Goal: Transaction & Acquisition: Purchase product/service

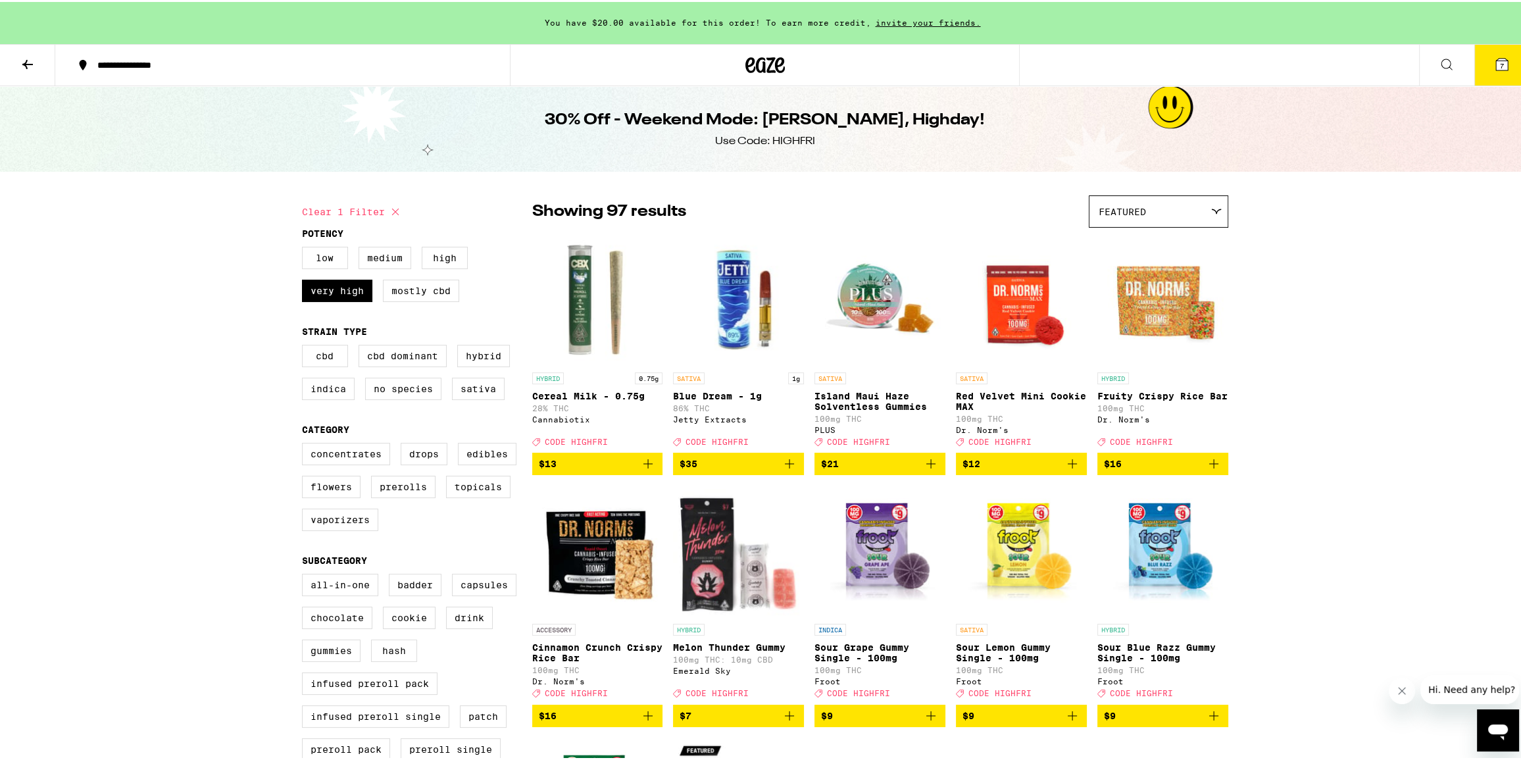
click at [1498, 52] on button "7" at bounding box center [1501, 63] width 55 height 41
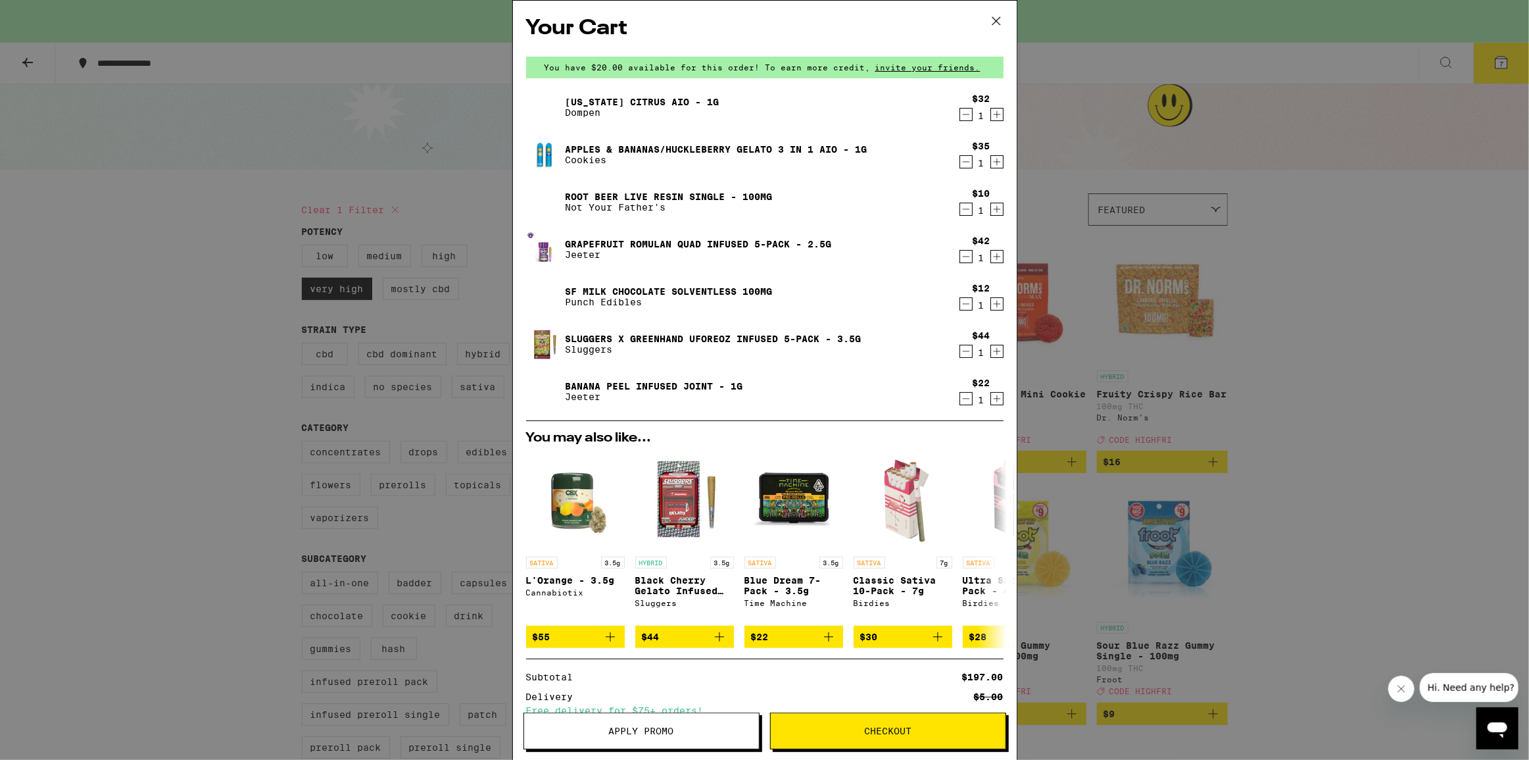
click at [960, 112] on icon "Decrement" at bounding box center [966, 115] width 12 height 16
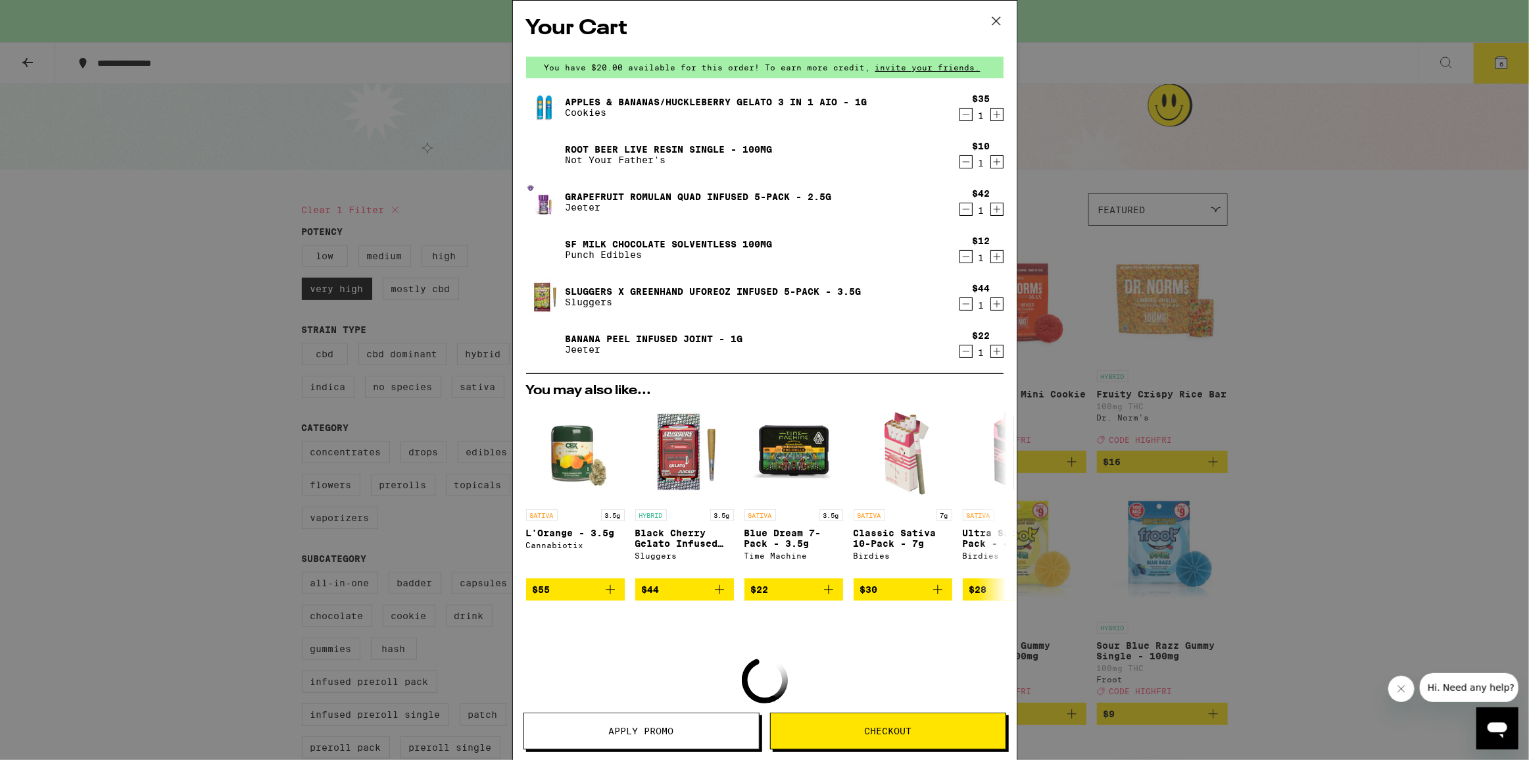
click at [960, 117] on icon "Decrement" at bounding box center [966, 115] width 12 height 16
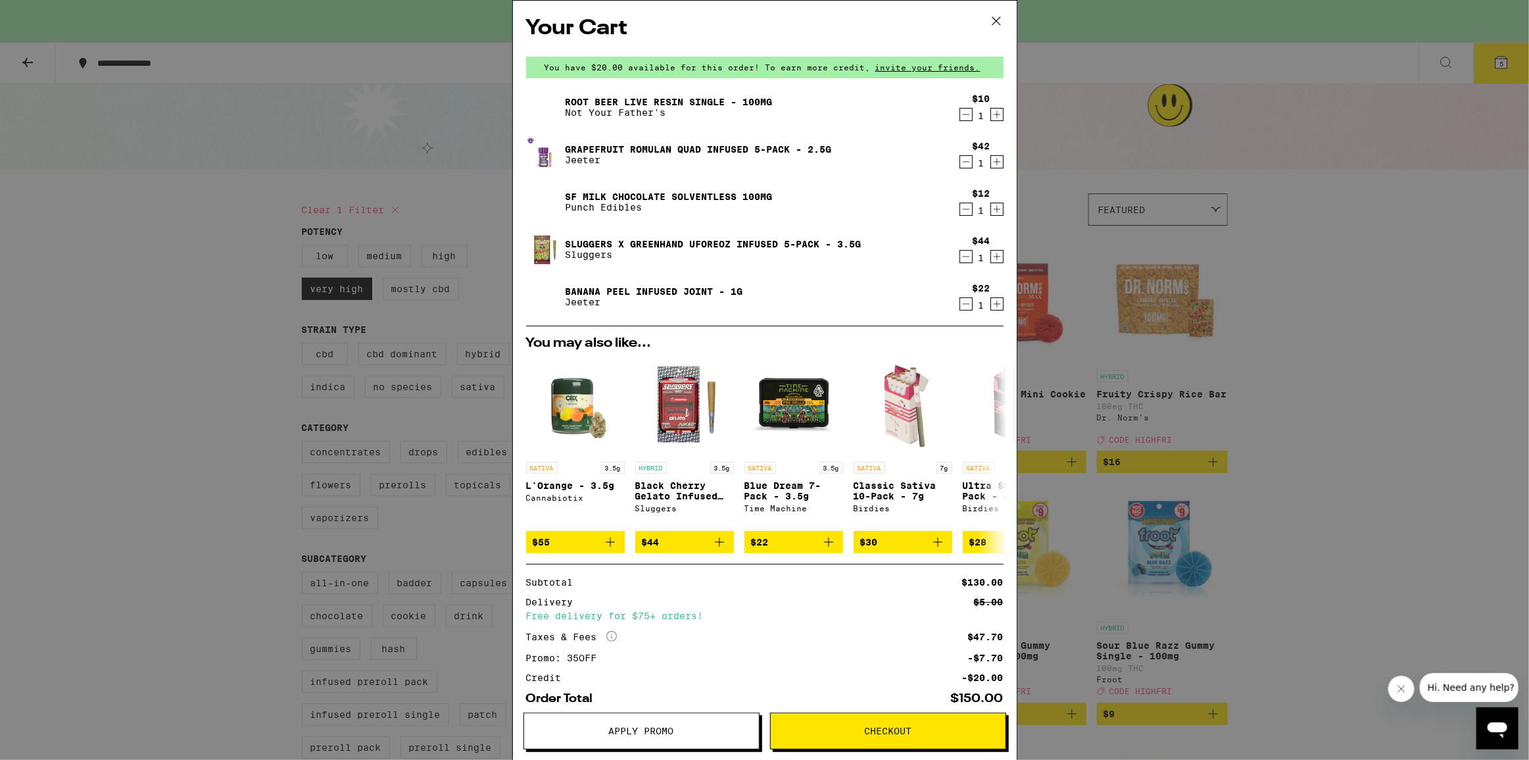
click at [669, 731] on span "Apply Promo" at bounding box center [641, 730] width 65 height 9
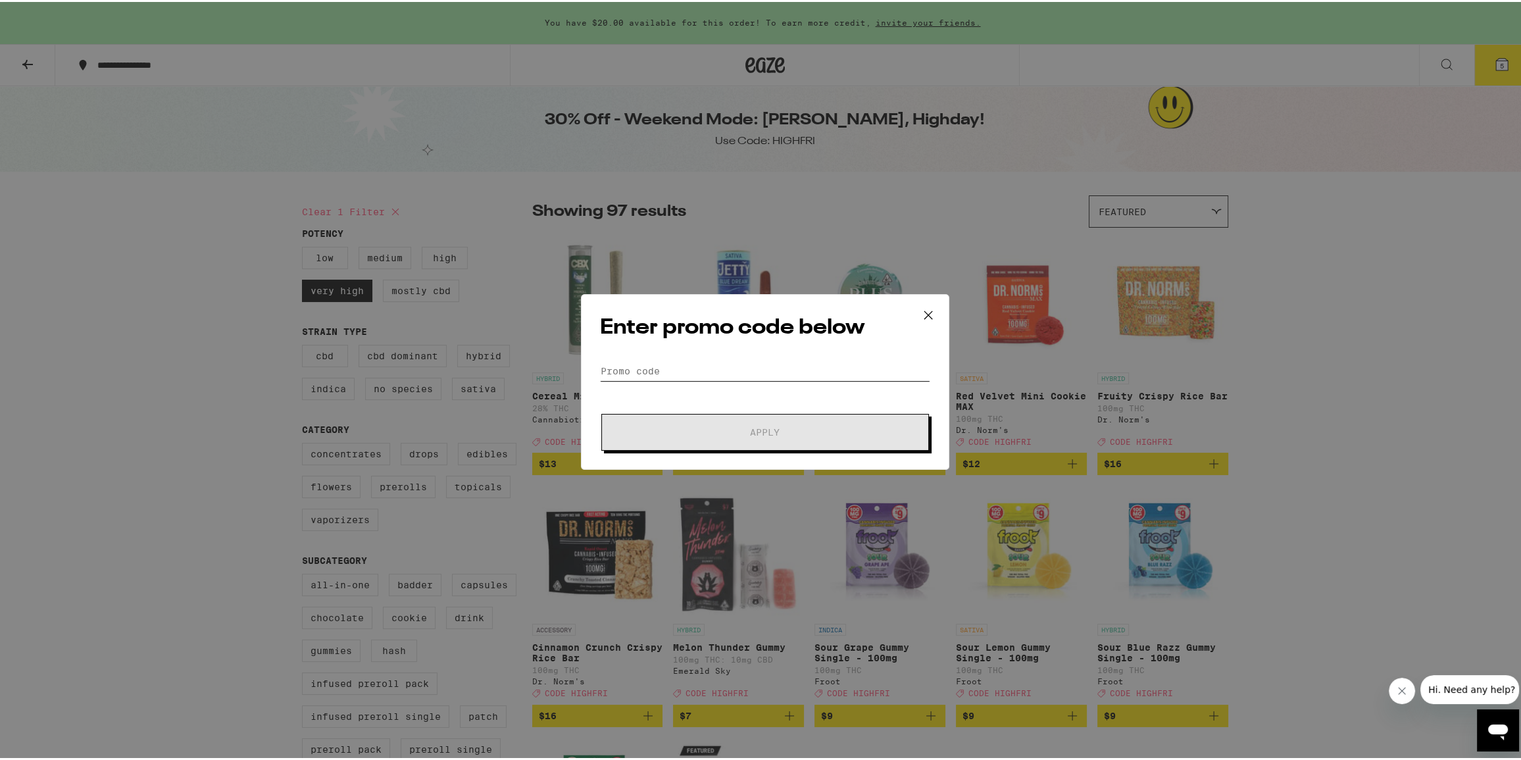
click at [607, 361] on input "Promo Code" at bounding box center [765, 369] width 330 height 20
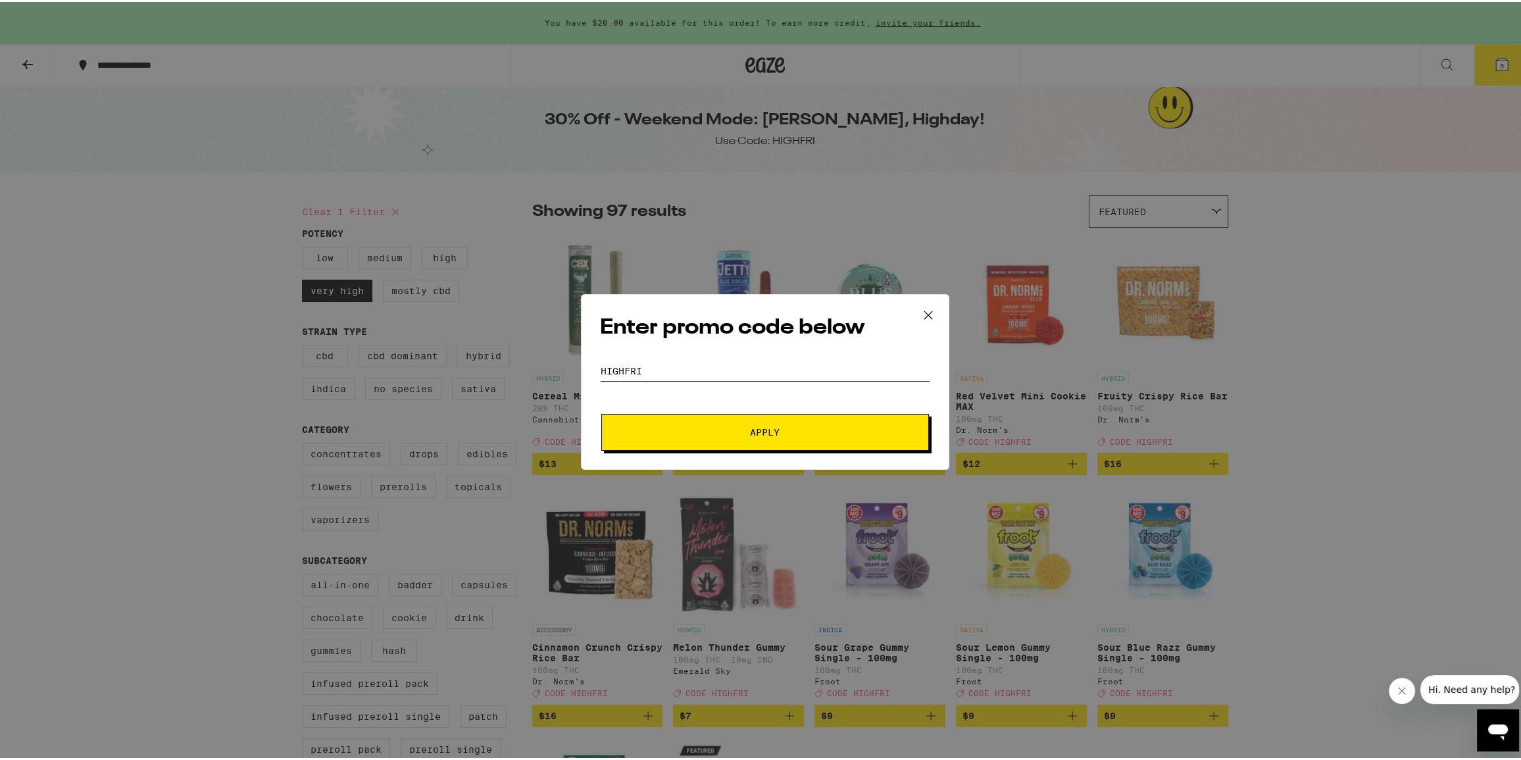
type input "HIGHFRI"
click at [868, 426] on span "Apply" at bounding box center [765, 430] width 237 height 9
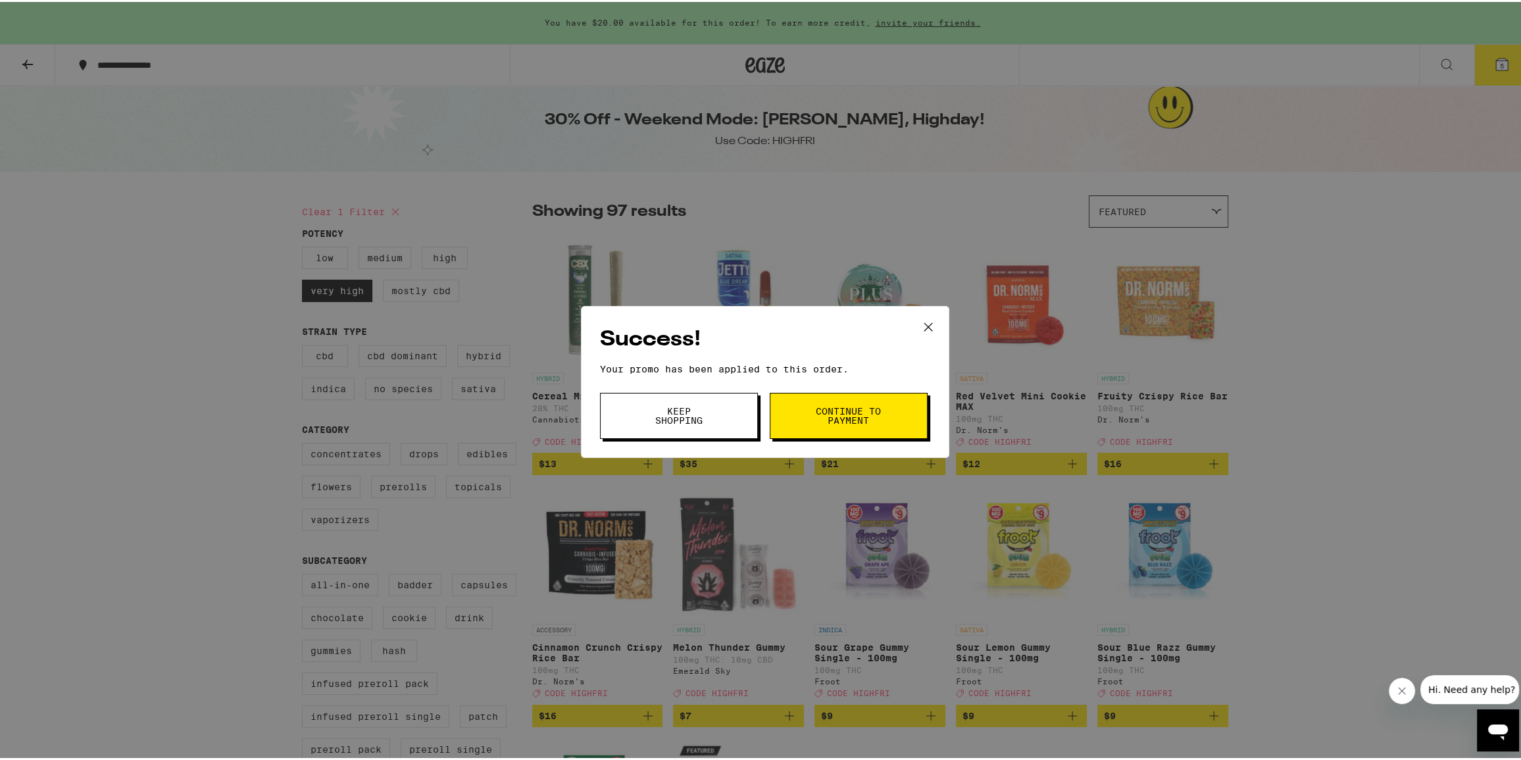
click at [918, 326] on icon at bounding box center [928, 325] width 20 height 20
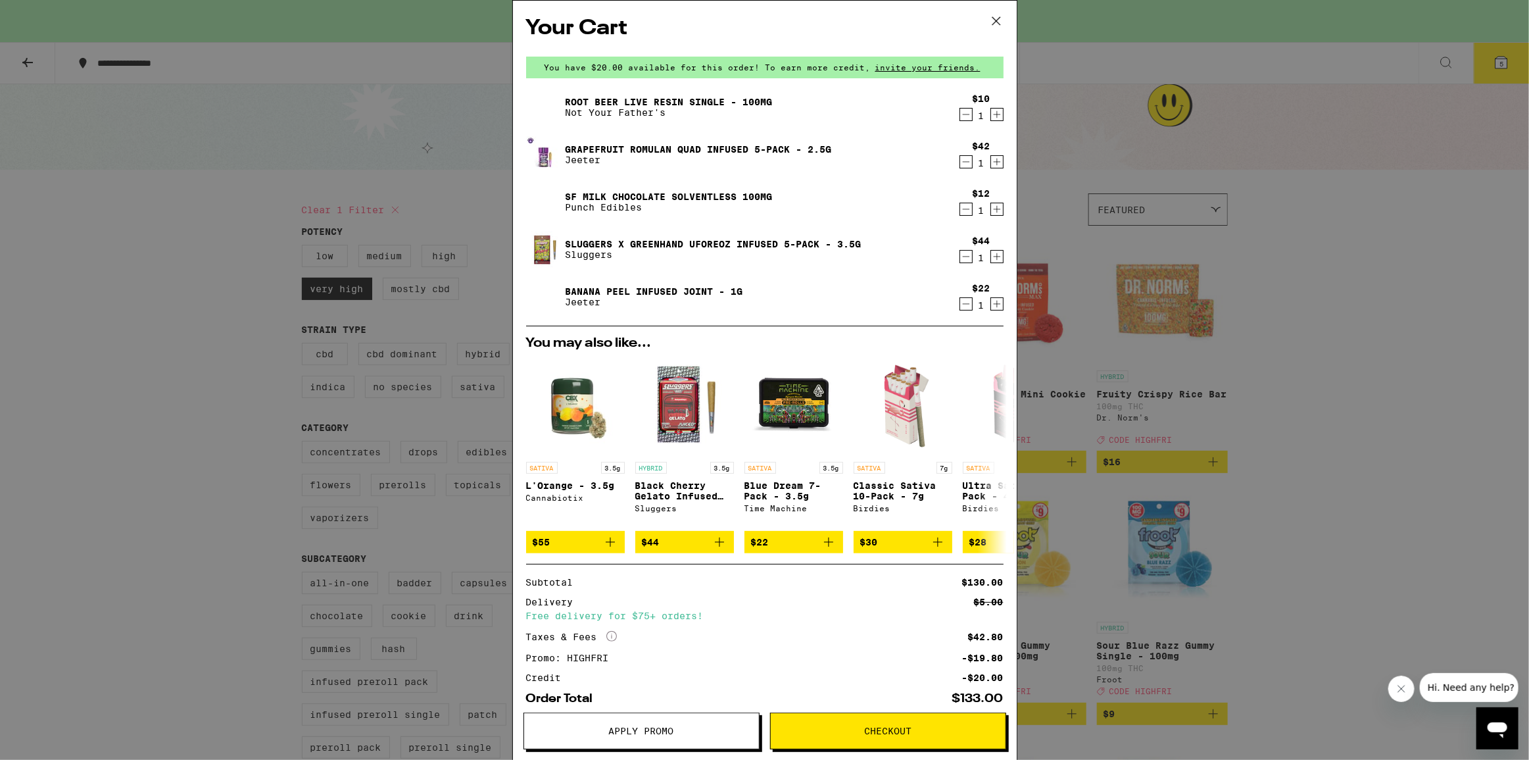
click at [973, 168] on div "1" at bounding box center [982, 163] width 18 height 11
click at [954, 154] on div "$42 1" at bounding box center [978, 155] width 49 height 28
click at [960, 163] on icon "Decrement" at bounding box center [966, 162] width 12 height 16
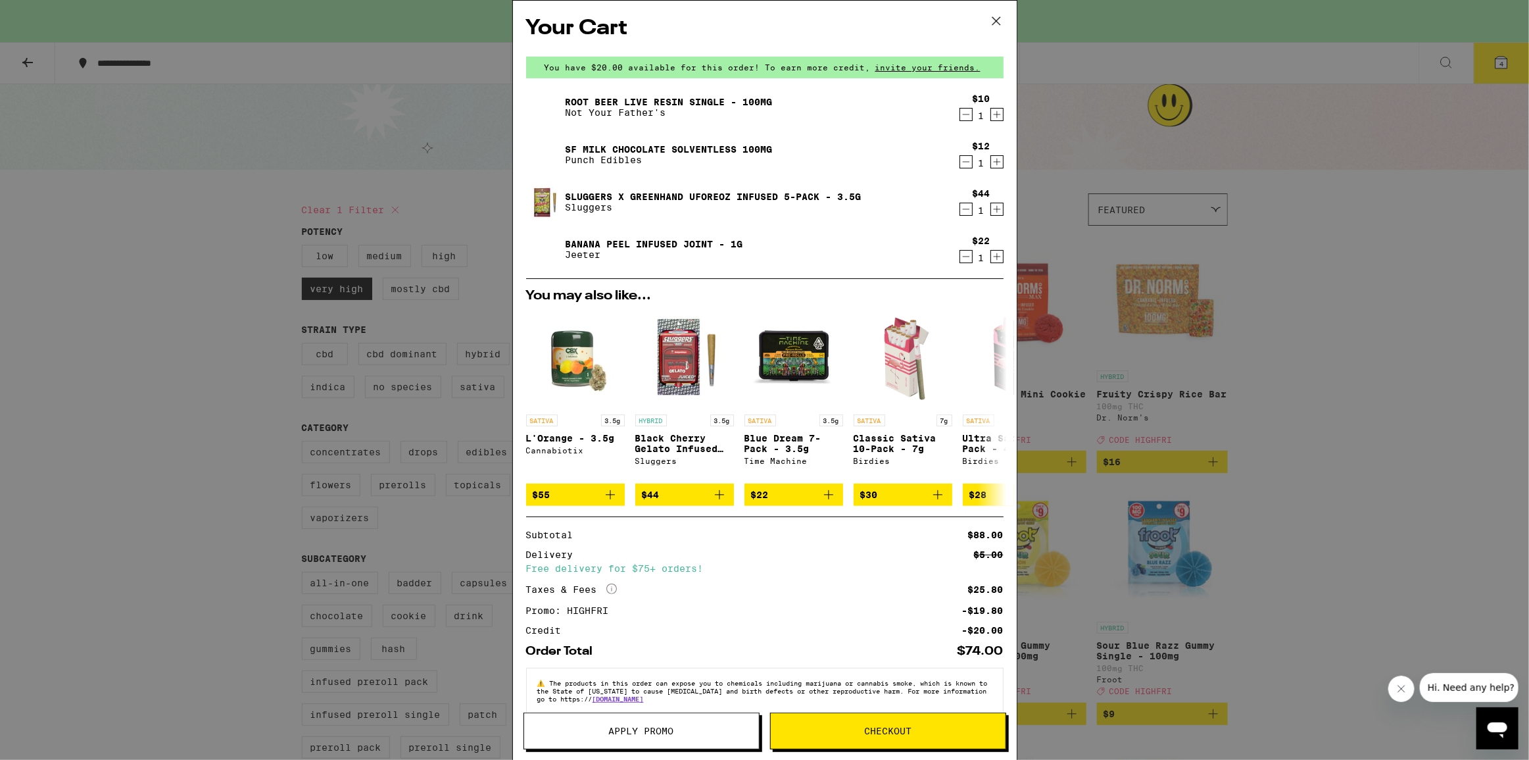
click at [993, 21] on icon at bounding box center [997, 21] width 20 height 20
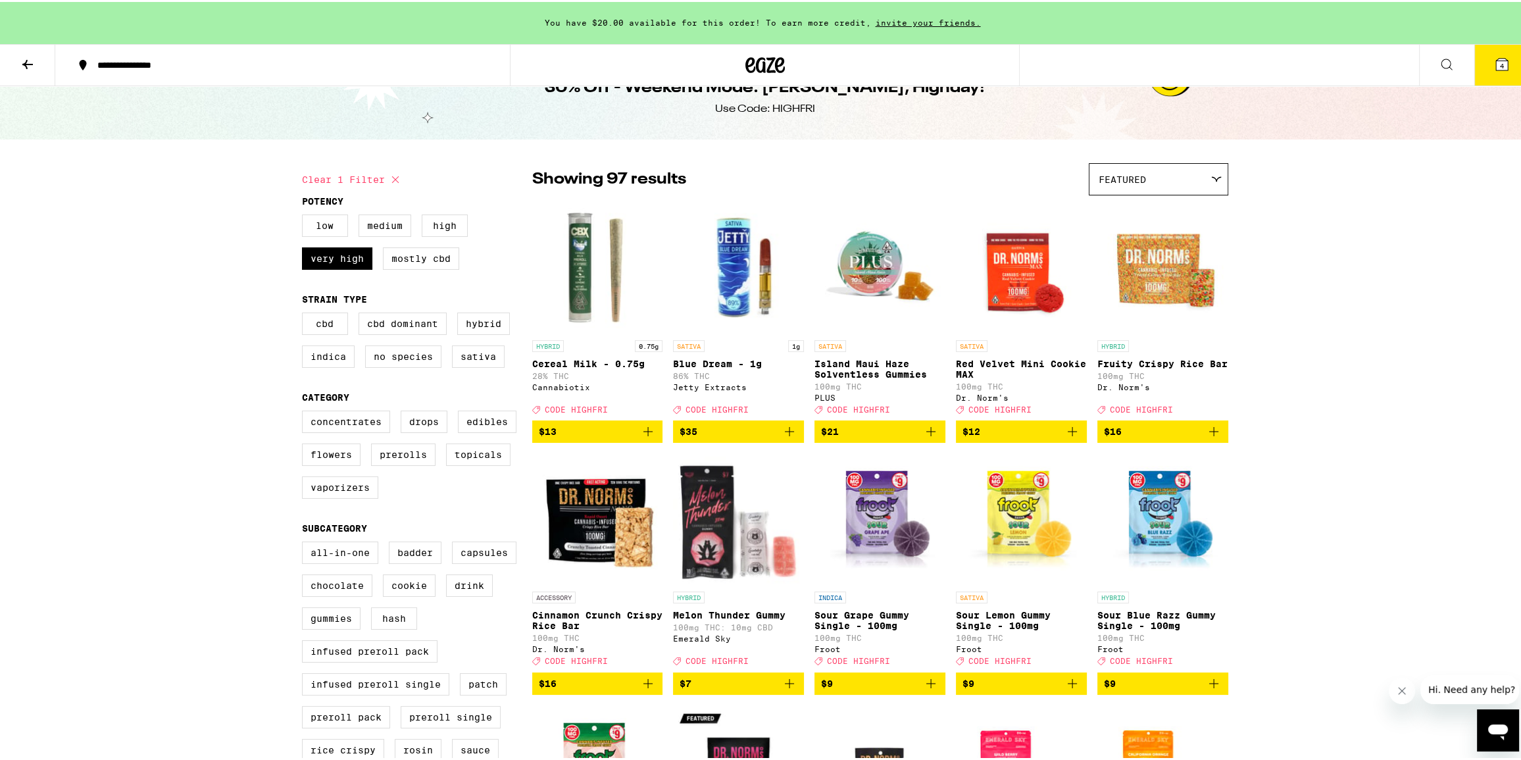
scroll to position [59, 0]
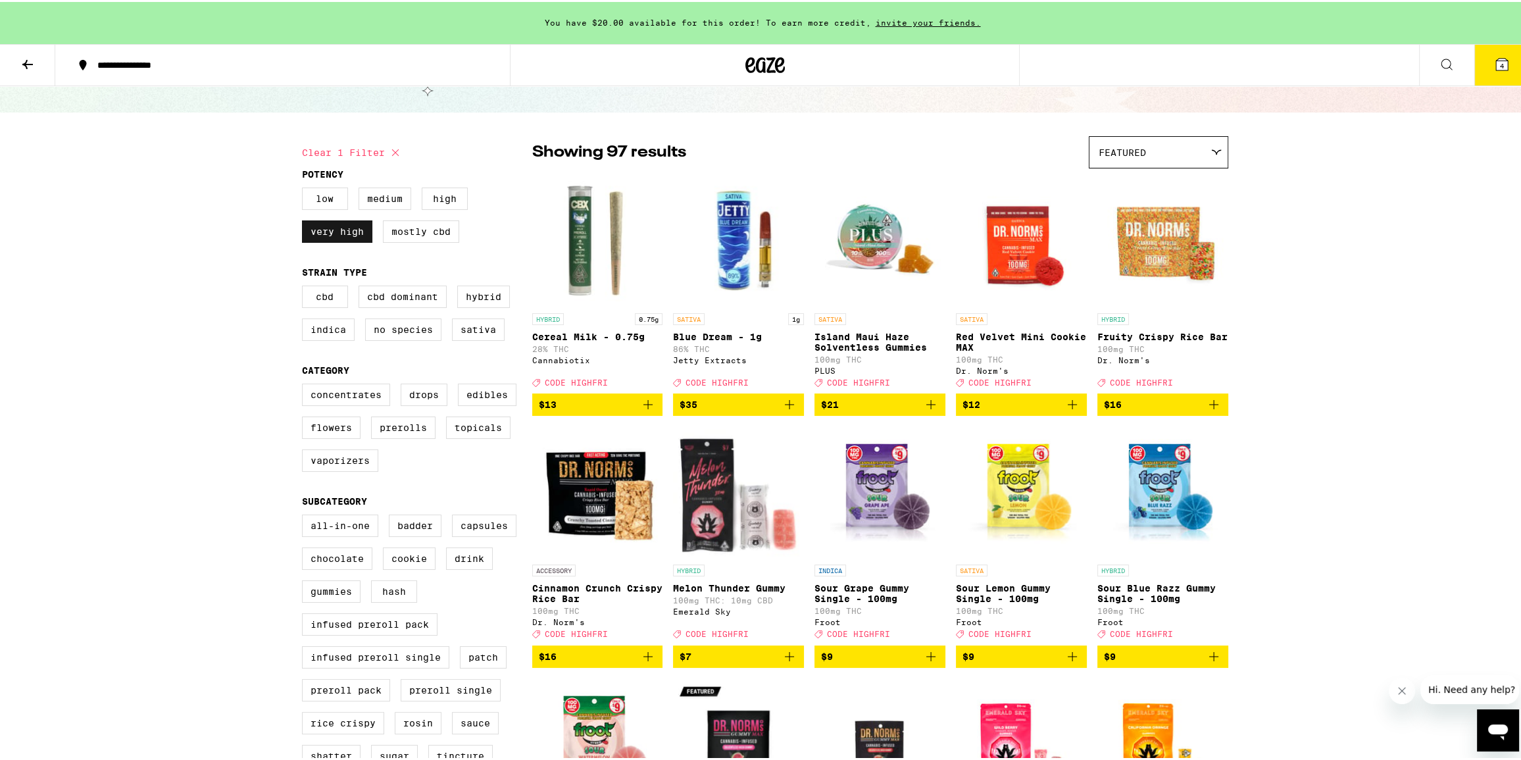
click at [310, 228] on label "Very High" at bounding box center [337, 229] width 70 height 22
click at [305, 188] on input "Very High" at bounding box center [305, 187] width 1 height 1
checkbox input "false"
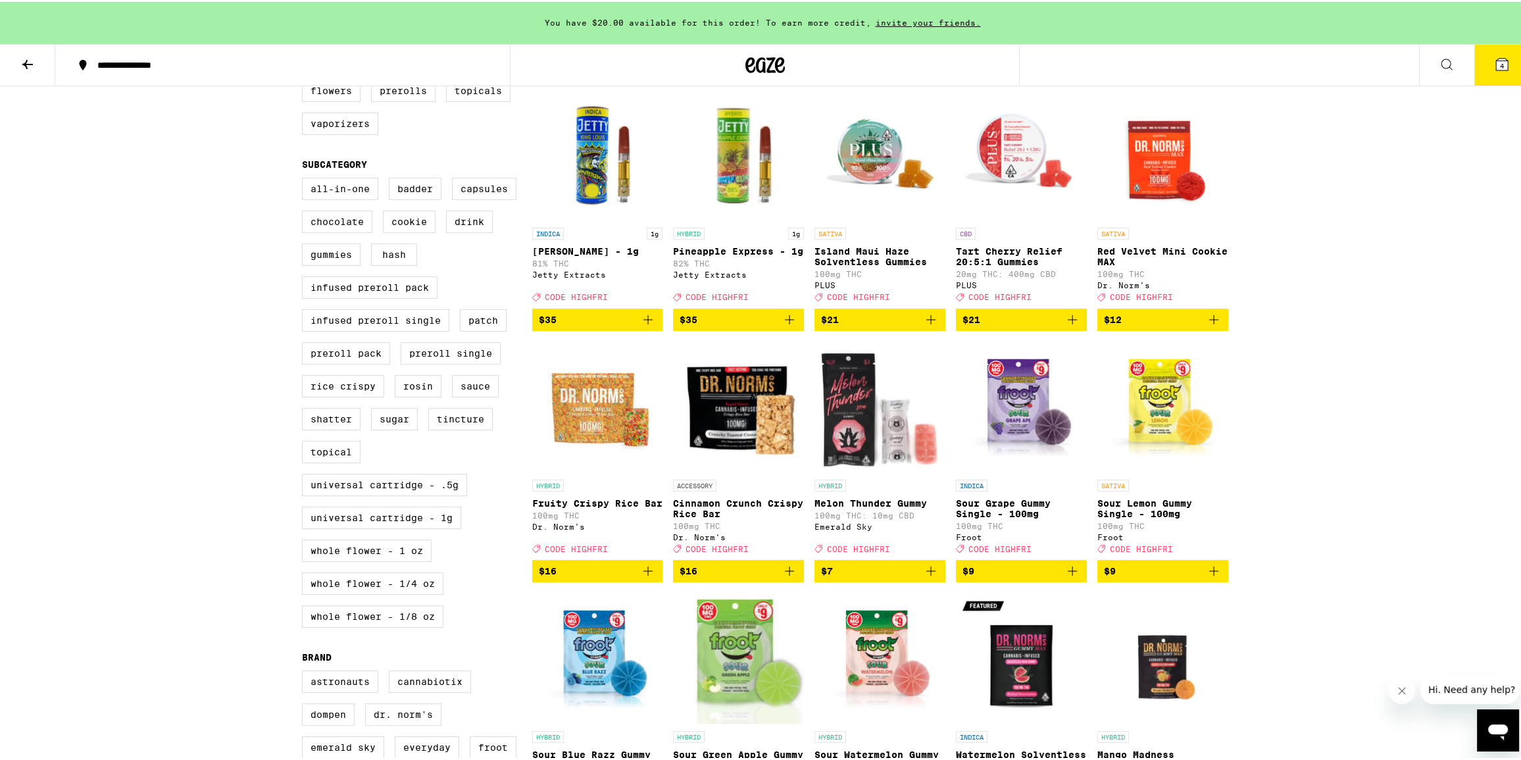
scroll to position [299, 0]
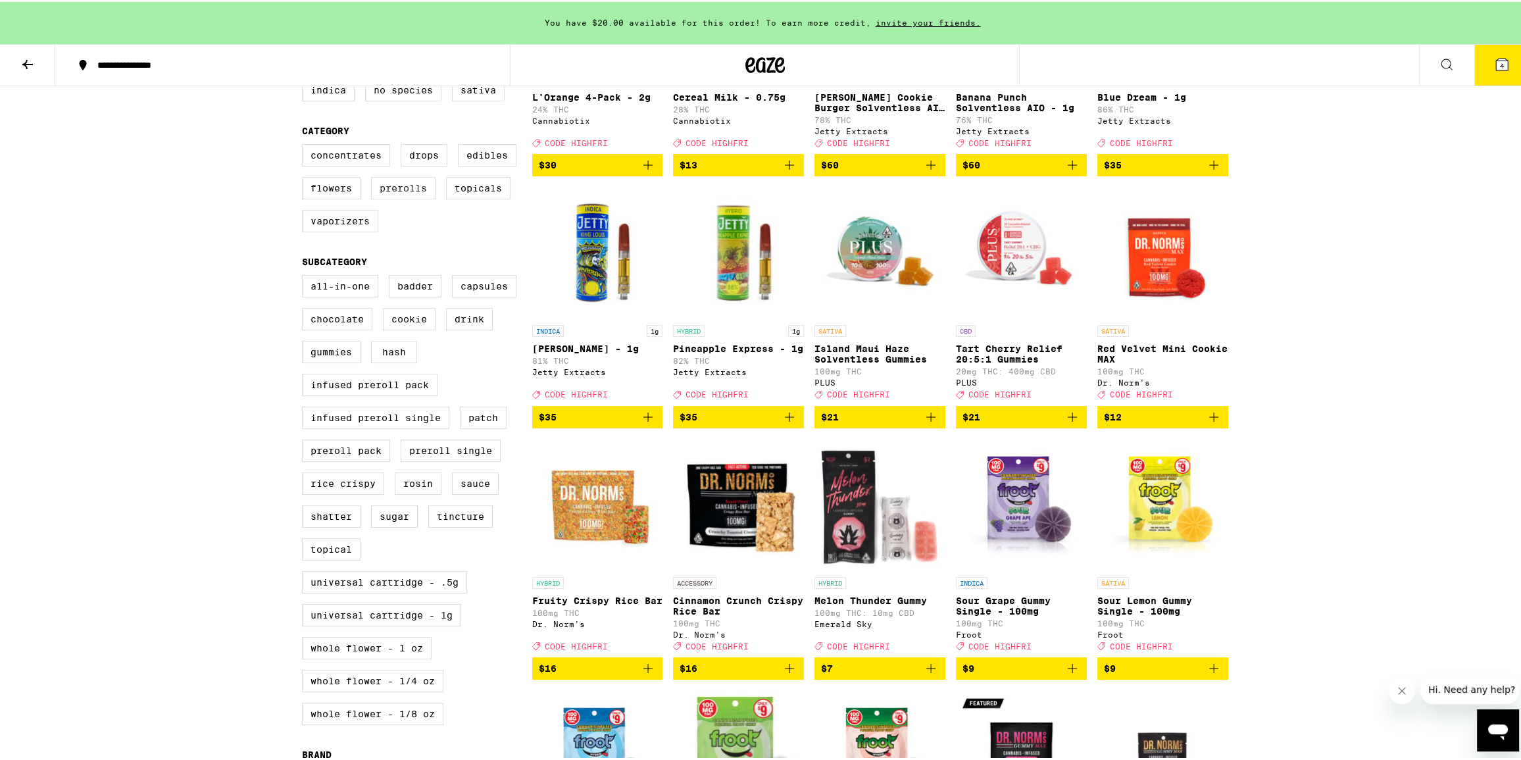
click at [404, 193] on label "Prerolls" at bounding box center [403, 186] width 64 height 22
click at [305, 145] on input "Prerolls" at bounding box center [305, 144] width 1 height 1
checkbox input "true"
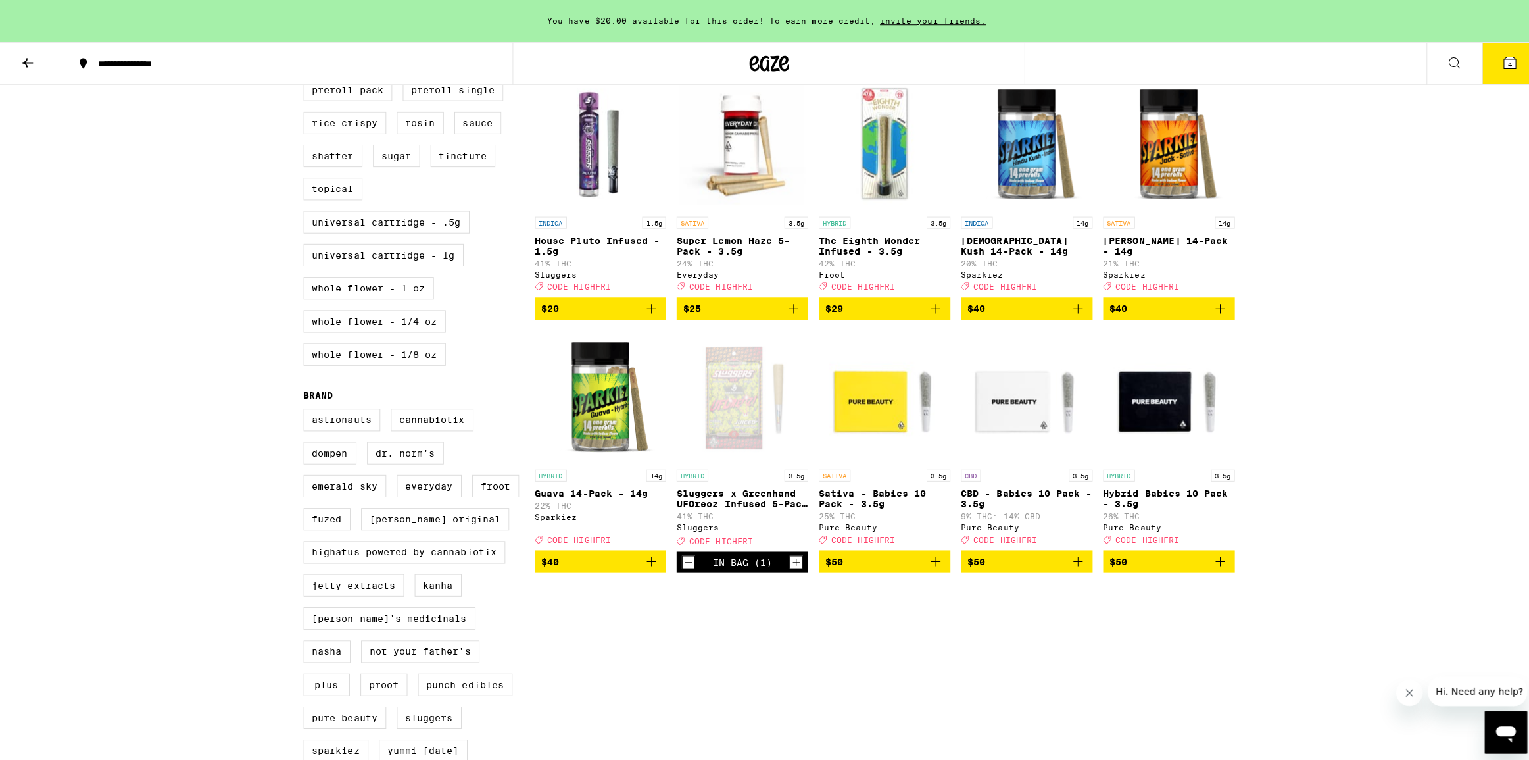
scroll to position [939, 0]
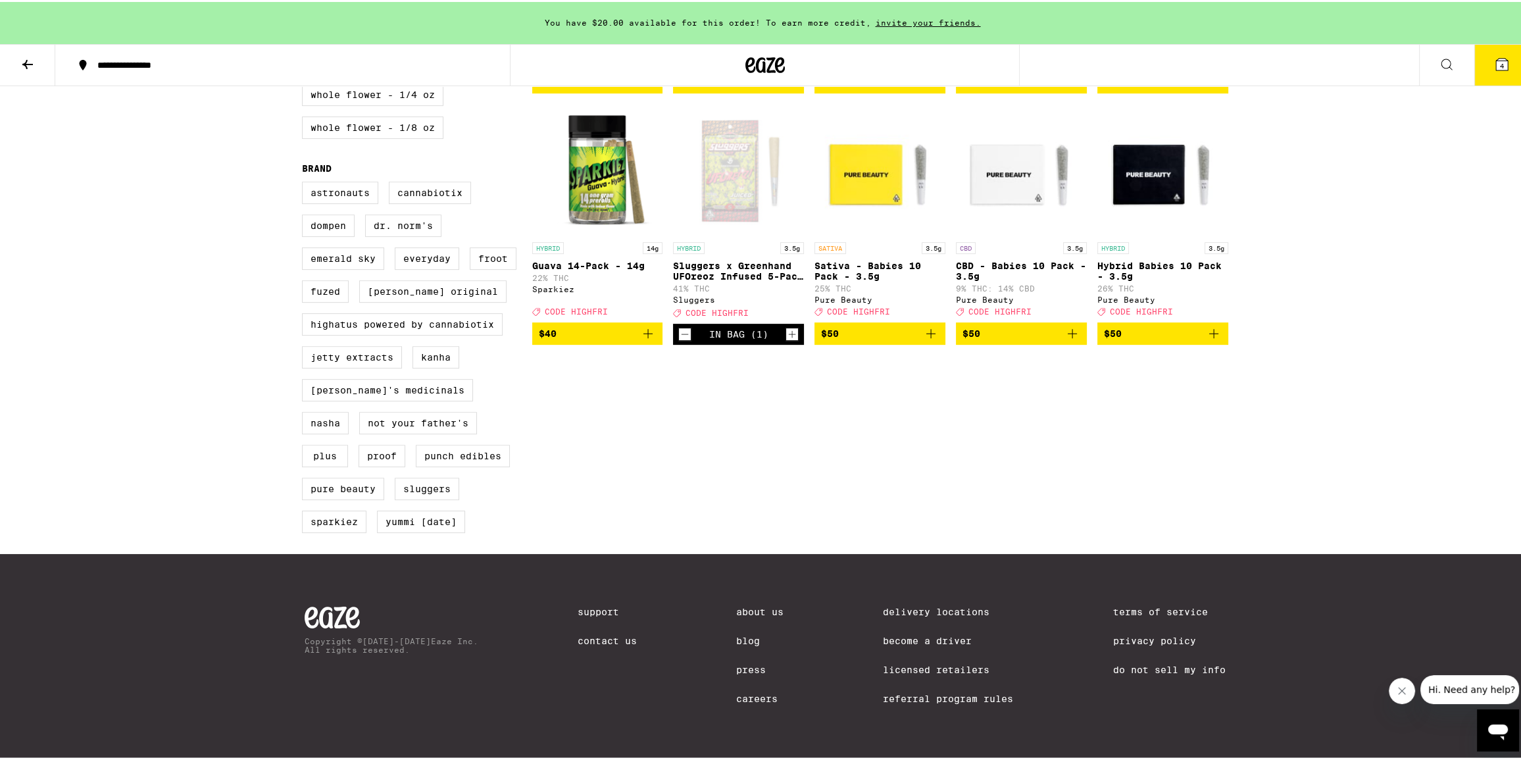
click at [788, 324] on icon "Increment" at bounding box center [792, 332] width 12 height 16
click at [1494, 70] on icon at bounding box center [1502, 63] width 16 height 16
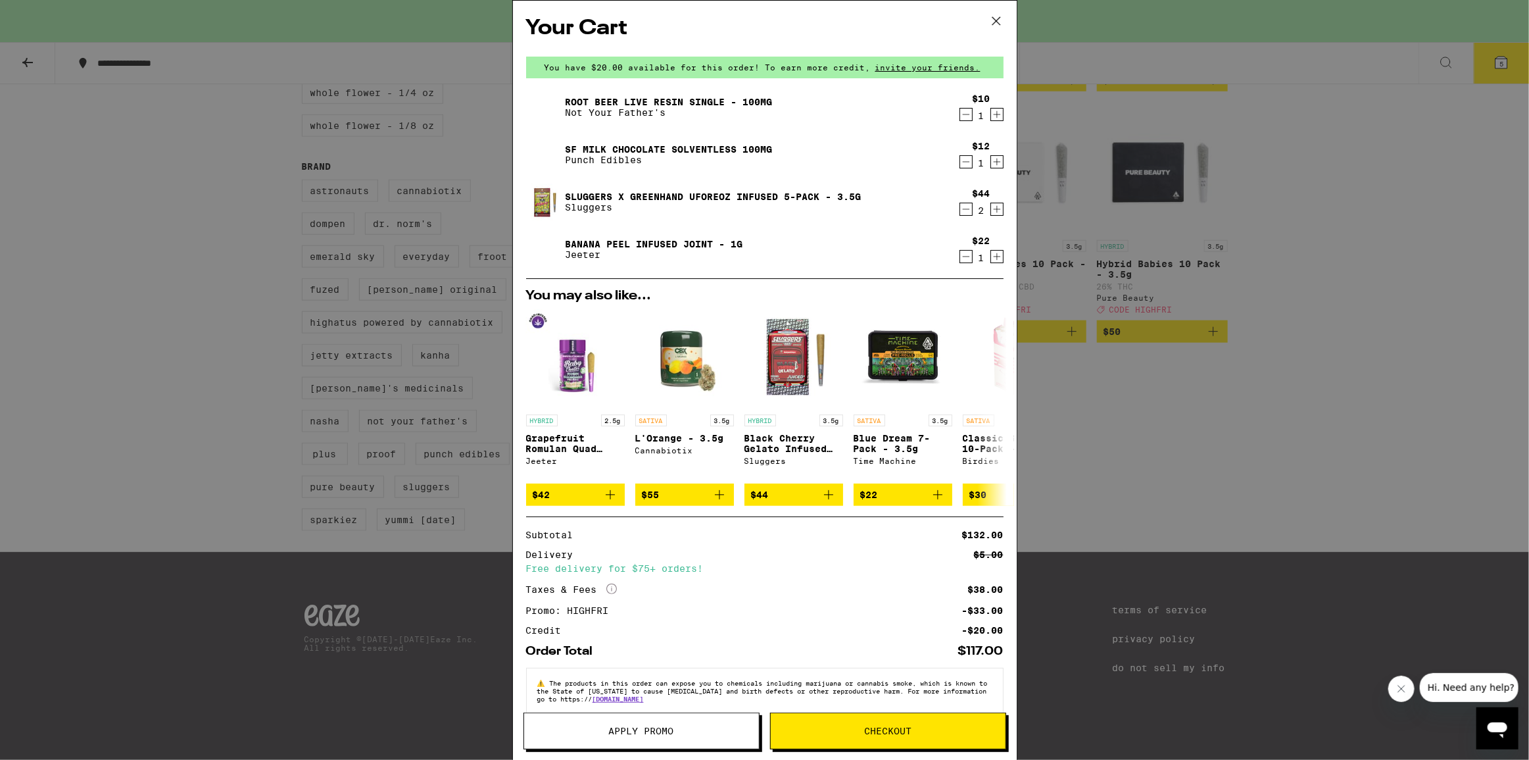
click at [960, 262] on icon "Decrement" at bounding box center [966, 257] width 12 height 16
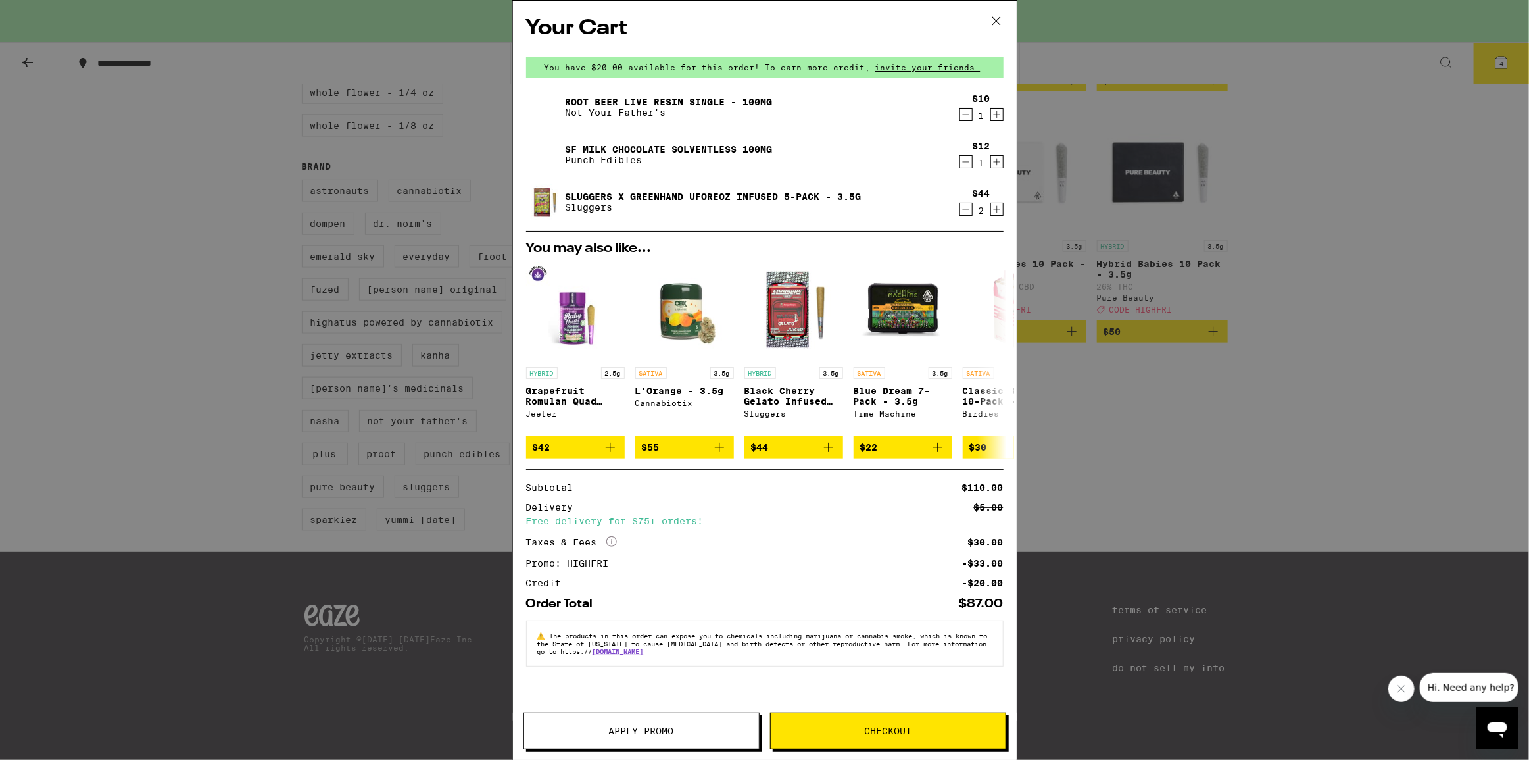
click at [921, 731] on span "Checkout" at bounding box center [888, 730] width 235 height 9
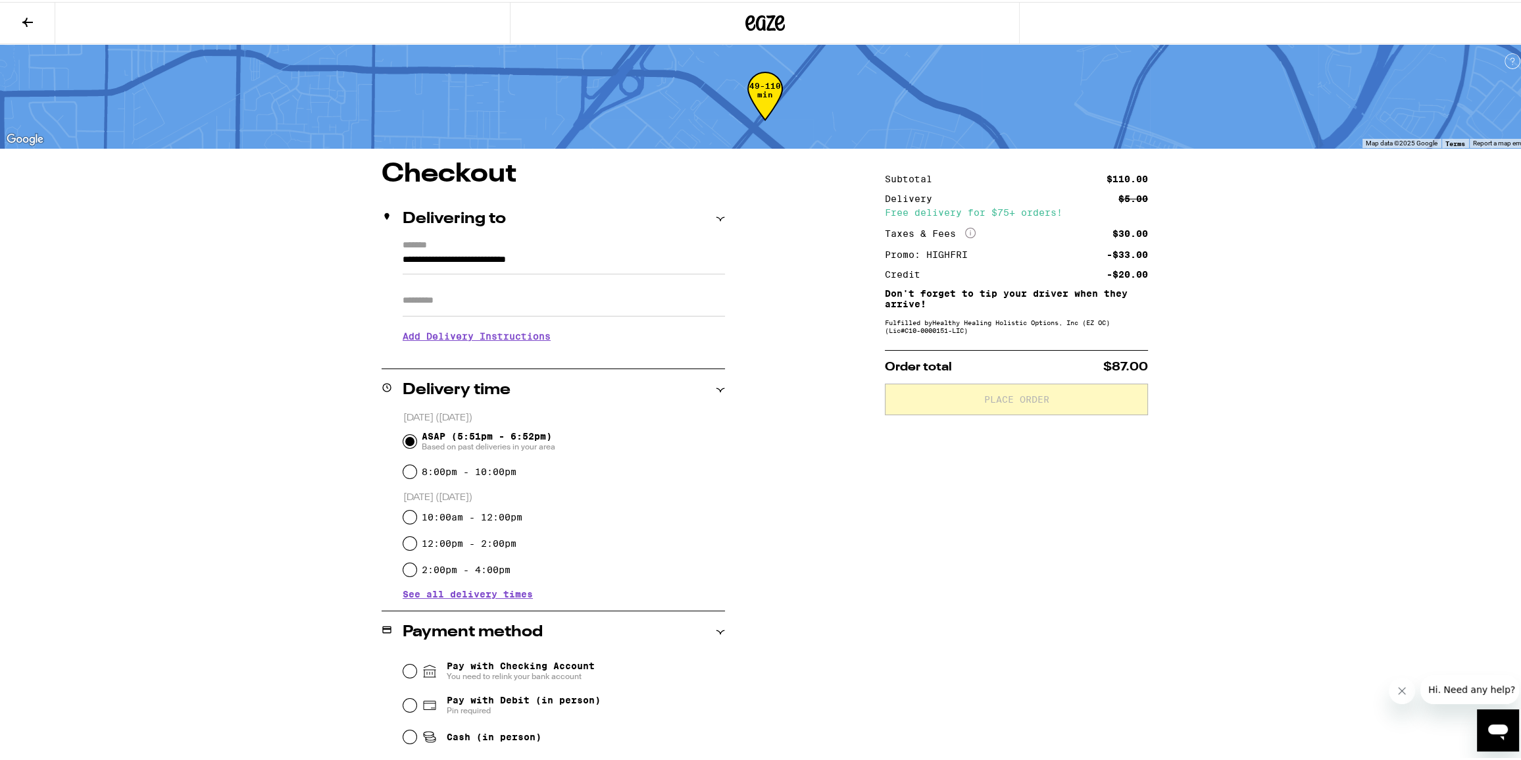
click at [1266, 397] on div "**********" at bounding box center [764, 474] width 1529 height 948
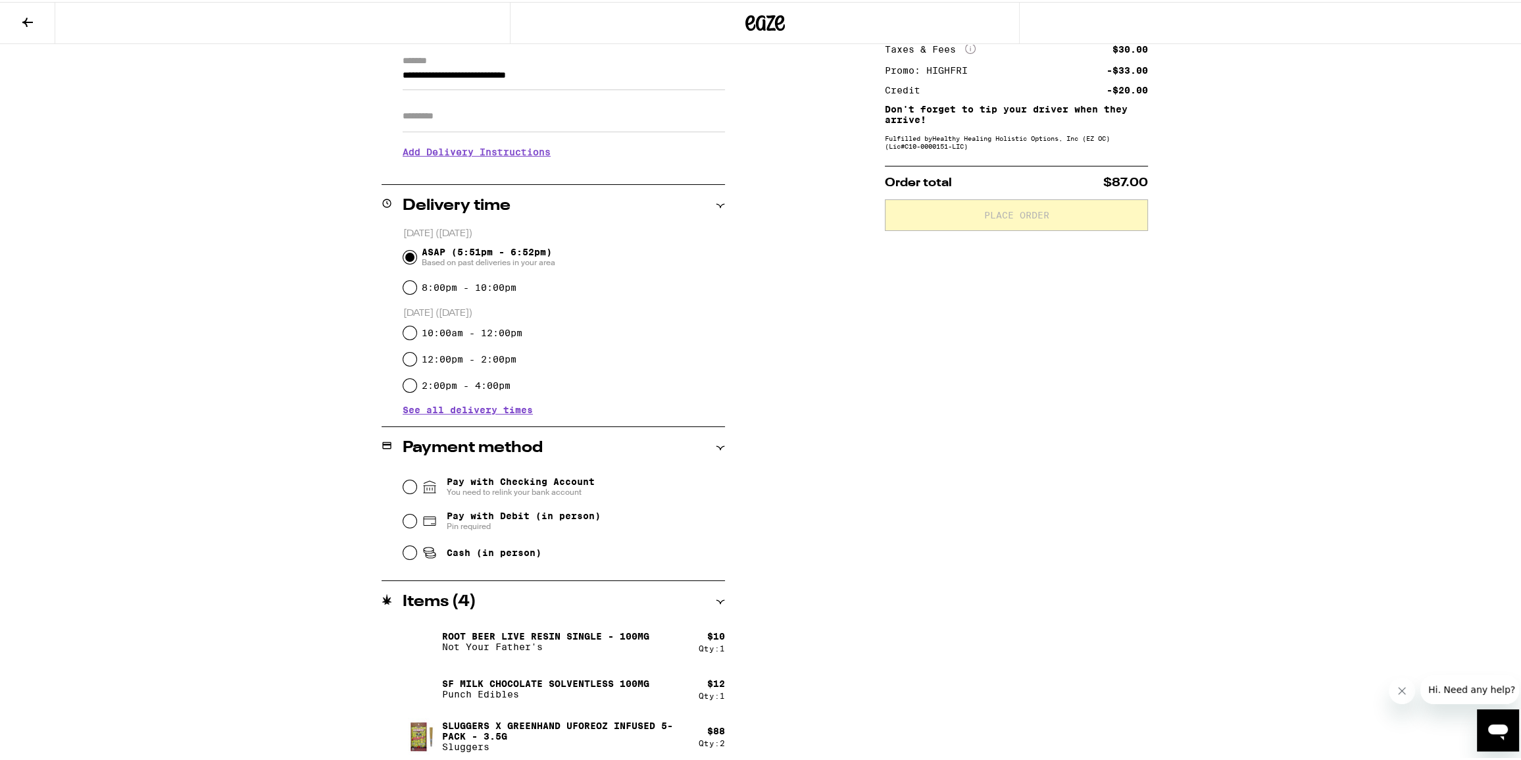
scroll to position [188, 0]
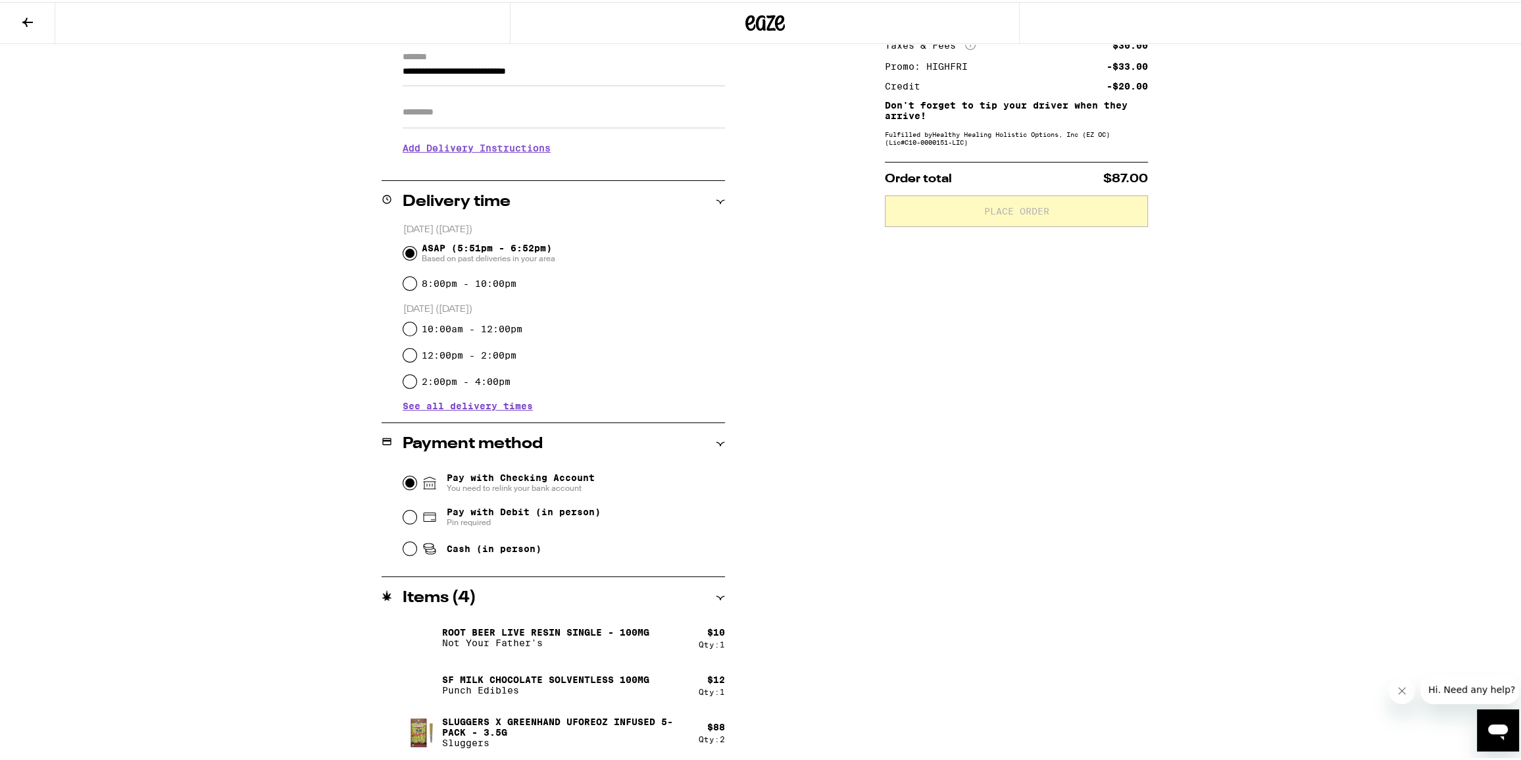
click at [409, 479] on input "Pay with Checking Account You need to relink your bank account" at bounding box center [409, 480] width 13 height 13
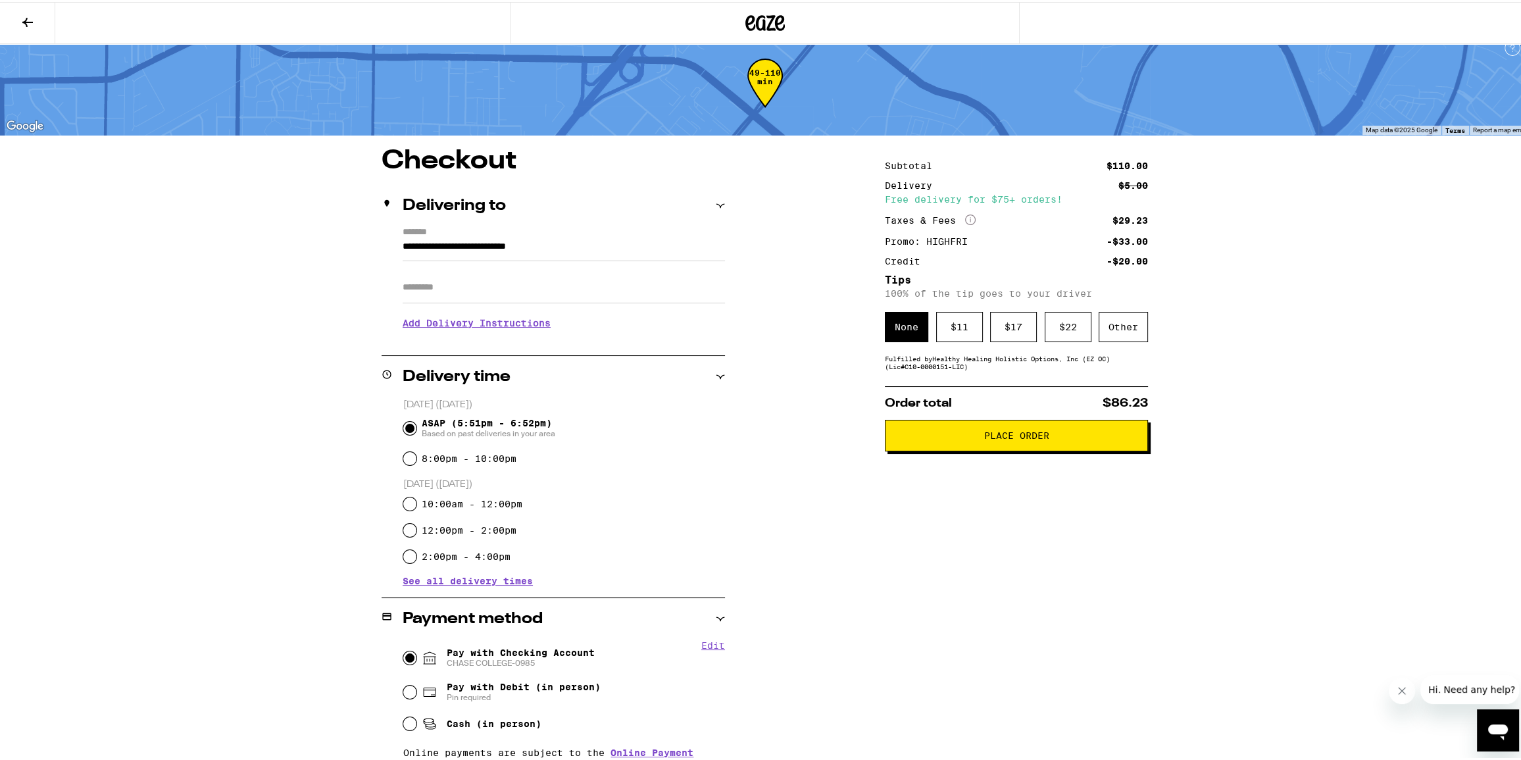
scroll to position [0, 0]
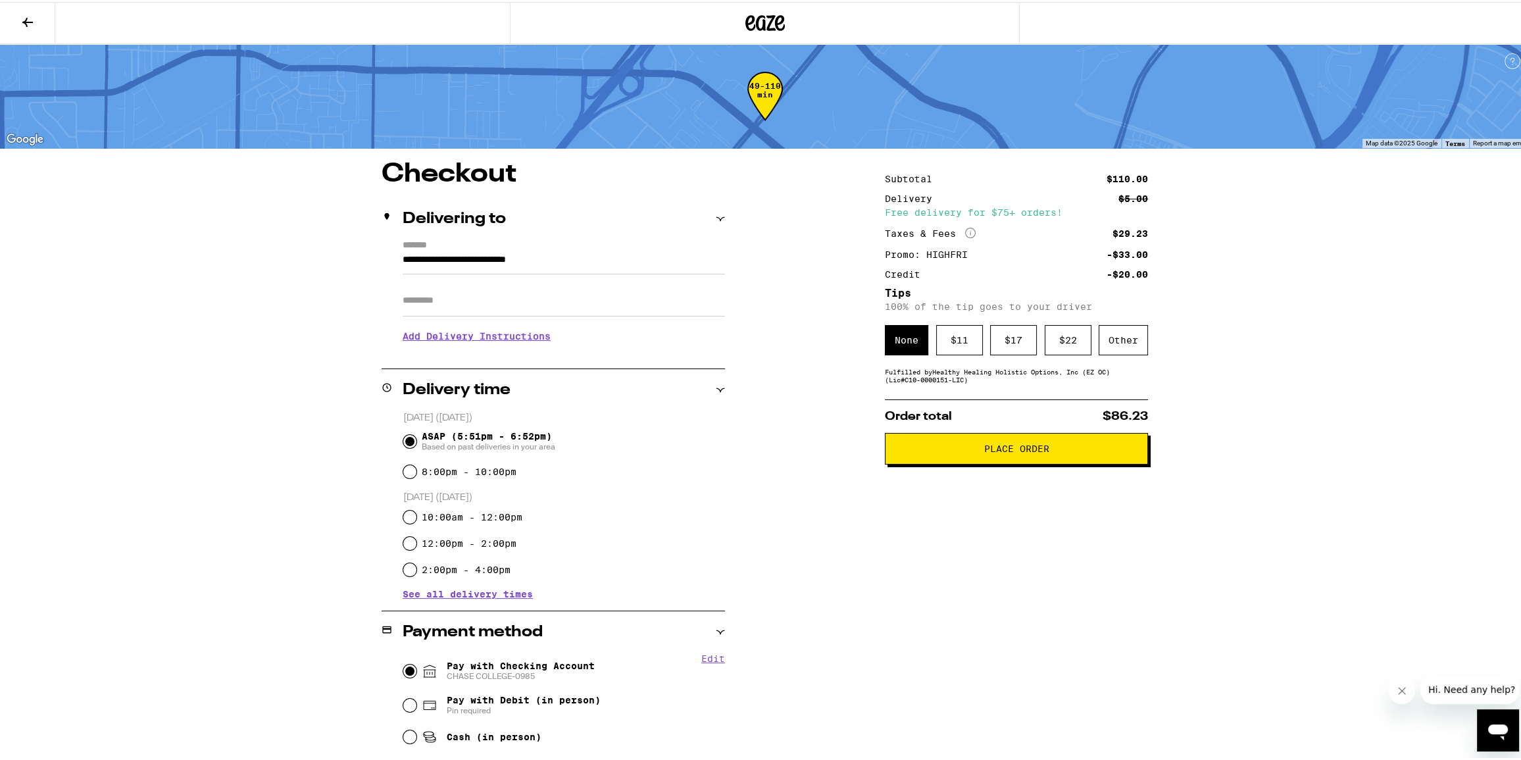
click at [1002, 460] on button "Place Order" at bounding box center [1016, 447] width 263 height 32
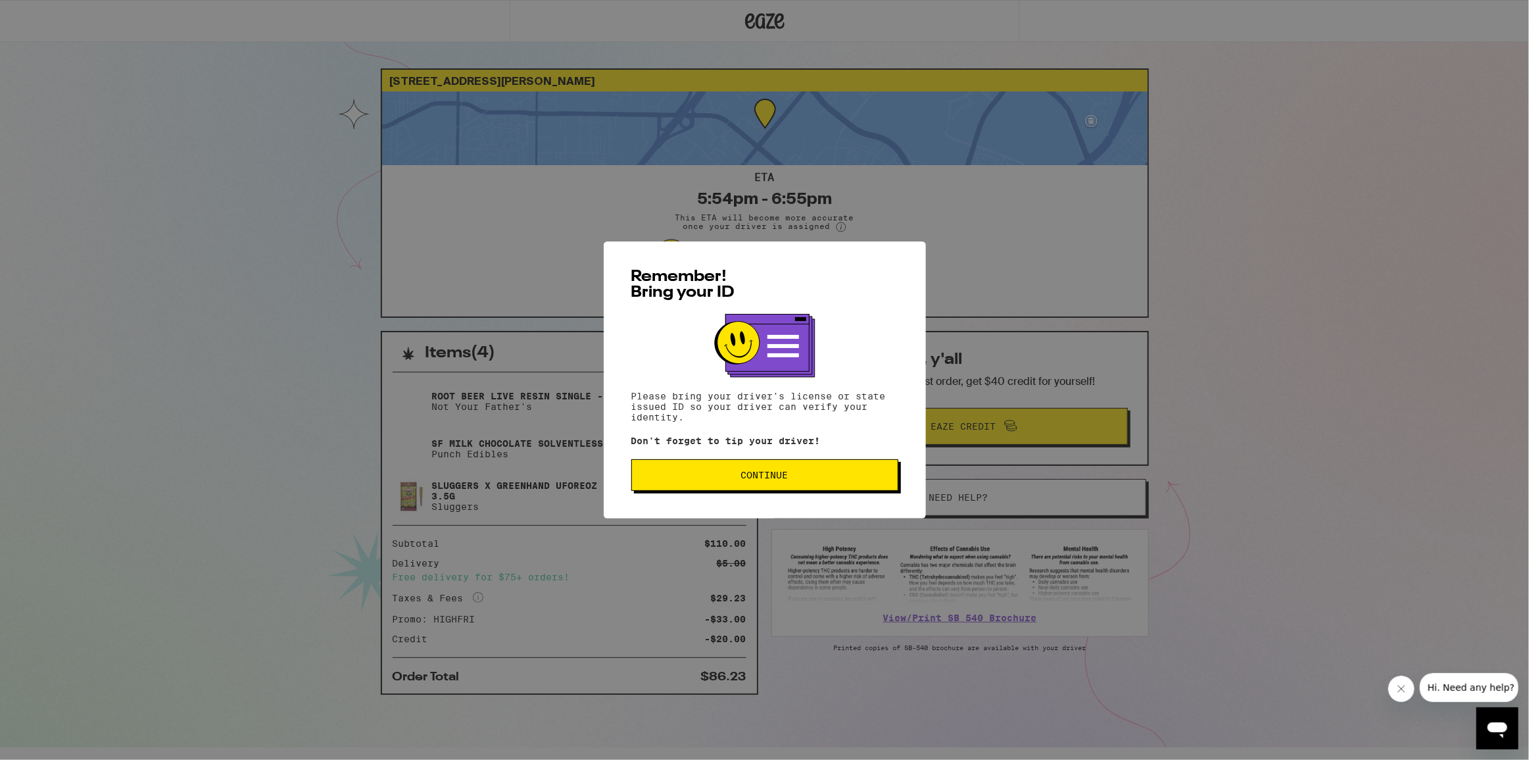
click at [847, 476] on span "Continue" at bounding box center [765, 474] width 245 height 9
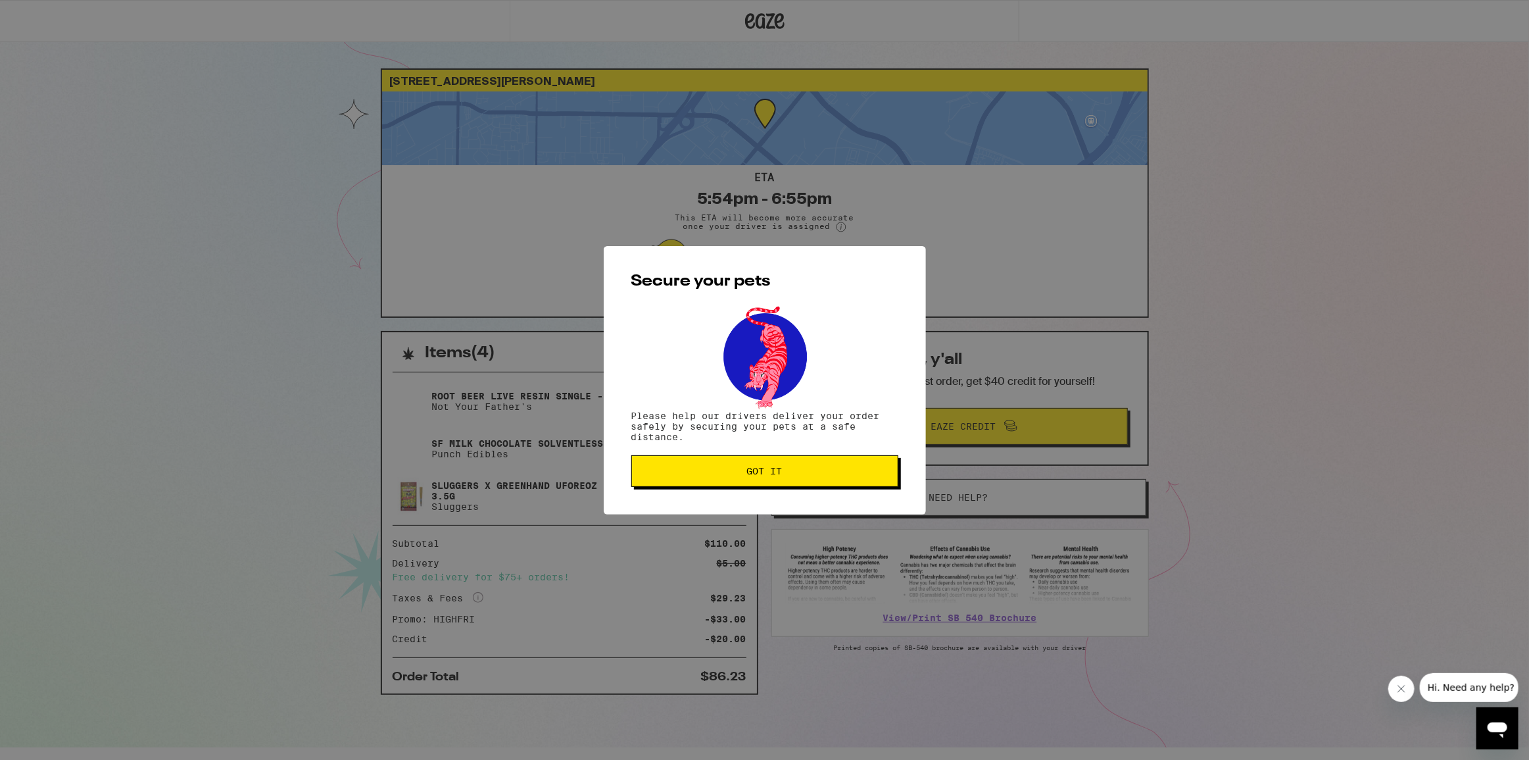
click at [868, 474] on span "Got it" at bounding box center [765, 470] width 245 height 9
